Goal: Task Accomplishment & Management: Manage account settings

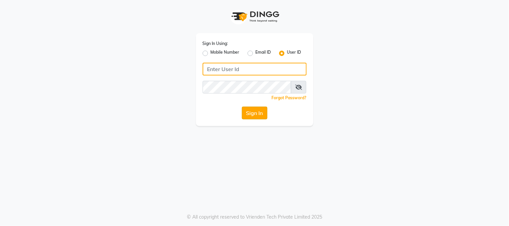
type input "e1947-06"
click at [250, 114] on button "Sign In" at bounding box center [254, 113] width 25 height 13
type input "e1947-06"
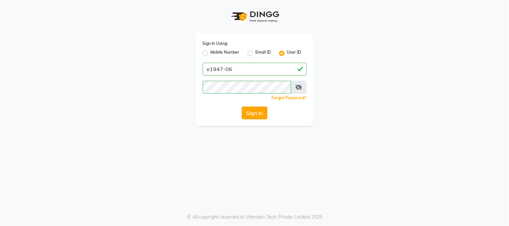
click at [248, 112] on button "Sign In" at bounding box center [254, 113] width 25 height 13
